Goal: Task Accomplishment & Management: Manage account settings

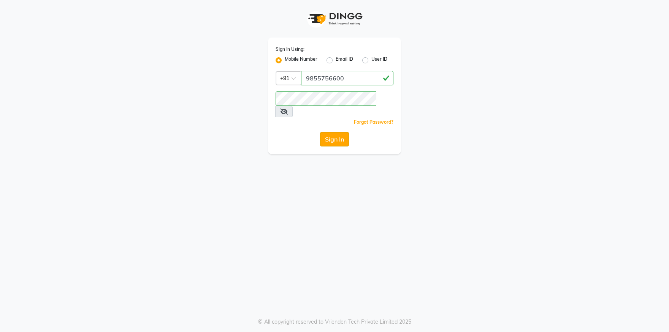
type input "9855756600"
click at [337, 132] on button "Sign In" at bounding box center [334, 139] width 29 height 14
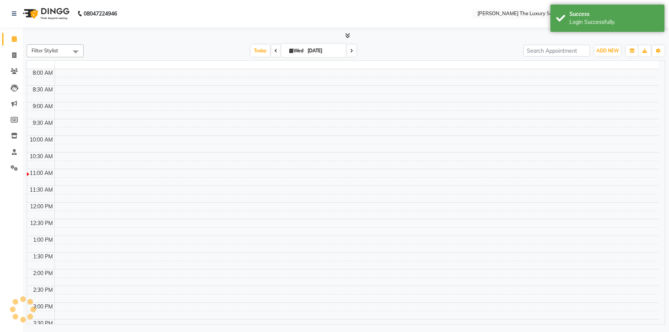
select select "en"
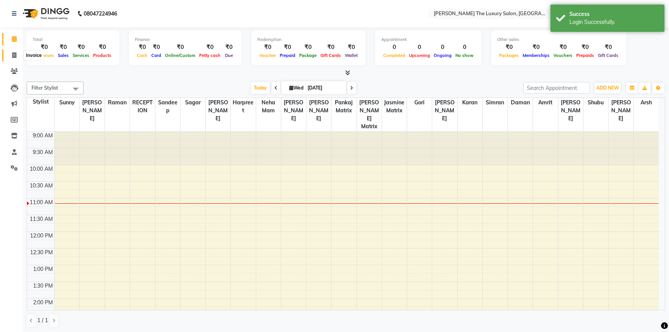
click at [13, 56] on icon at bounding box center [14, 55] width 4 height 6
select select "7179"
select select "service"
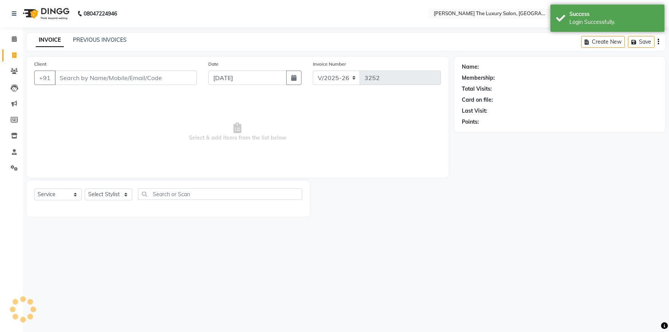
click at [97, 36] on div "PREVIOUS INVOICES" at bounding box center [100, 40] width 54 height 8
click at [100, 39] on link "PREVIOUS INVOICES" at bounding box center [100, 39] width 54 height 7
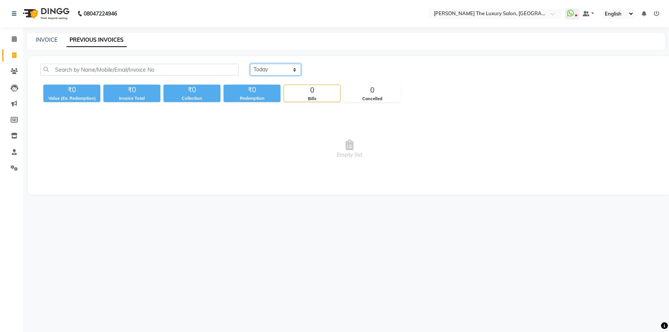
click at [250, 64] on select "[DATE] [DATE] Custom Range" at bounding box center [275, 70] width 51 height 12
select select "[DATE]"
click option "[DATE]" at bounding box center [0, 0] width 0 height 0
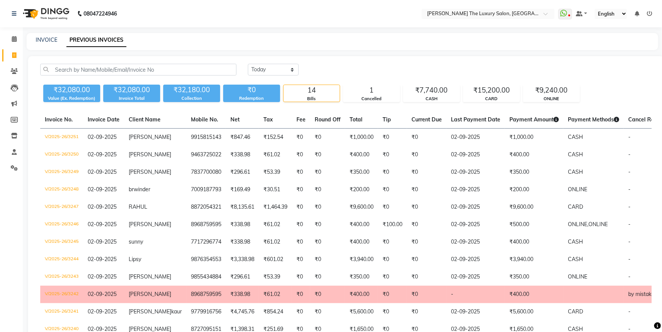
click at [292, 296] on td "₹0" at bounding box center [301, 294] width 18 height 17
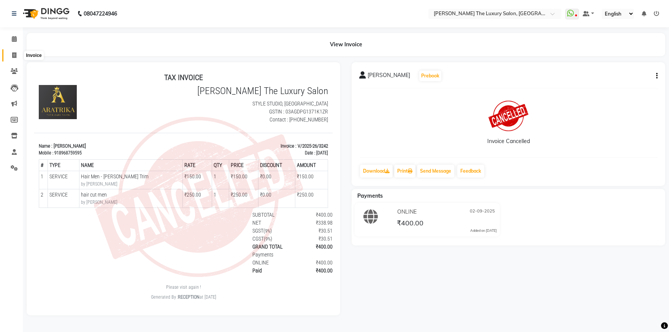
click at [14, 55] on icon at bounding box center [14, 55] width 4 height 6
select select "7179"
select select "service"
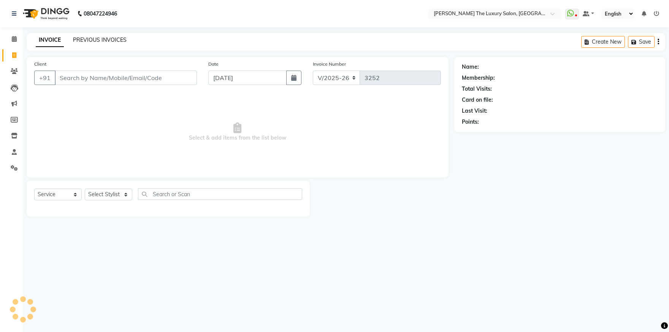
click at [107, 42] on link "PREVIOUS INVOICES" at bounding box center [100, 39] width 54 height 7
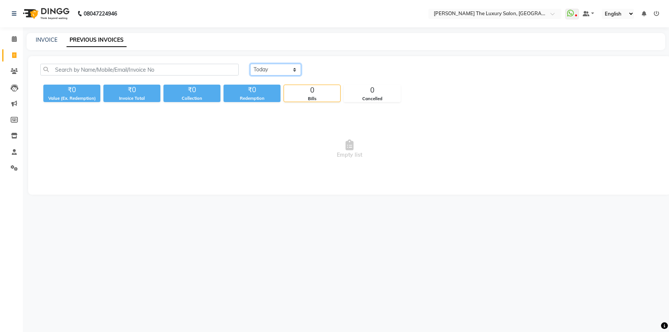
click at [250, 64] on select "[DATE] [DATE] Custom Range" at bounding box center [275, 70] width 51 height 12
click option "[DATE]" at bounding box center [0, 0] width 0 height 0
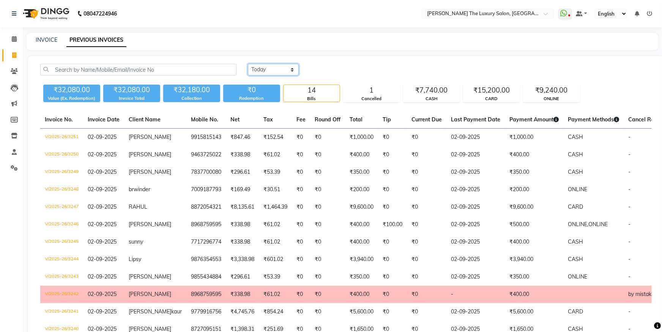
click at [248, 64] on select "[DATE] [DATE] Custom Range" at bounding box center [273, 70] width 51 height 12
select select "today"
click option "Today" at bounding box center [0, 0] width 0 height 0
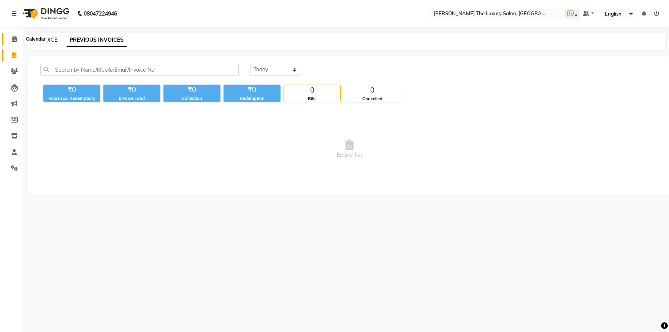
click at [14, 39] on icon at bounding box center [14, 39] width 5 height 6
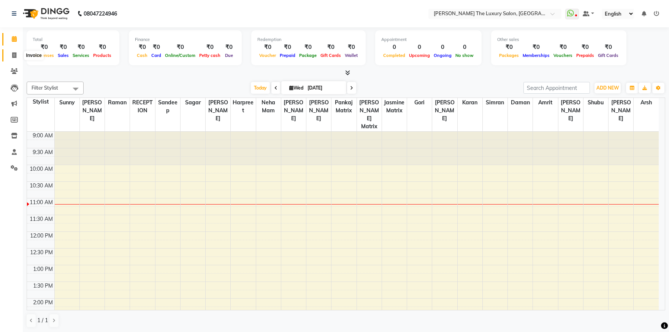
click at [14, 53] on icon at bounding box center [14, 55] width 4 height 6
select select "7179"
select select "service"
